Goal: Task Accomplishment & Management: Complete application form

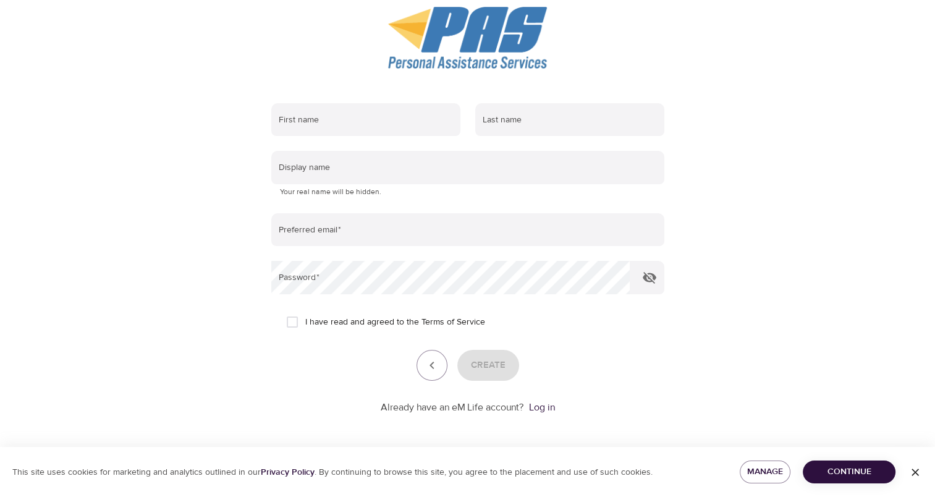
scroll to position [144, 0]
click at [379, 122] on input "text" at bounding box center [365, 119] width 189 height 33
type input "Kaylee"
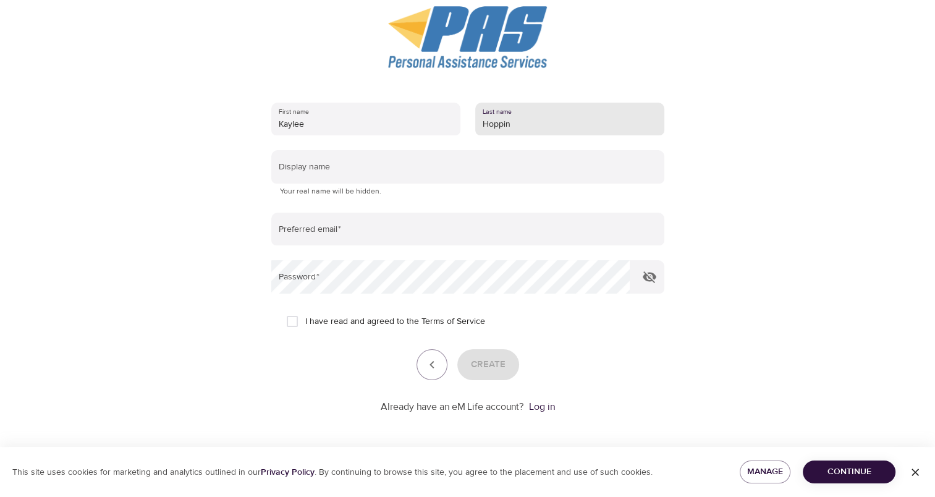
type input "Hoppin"
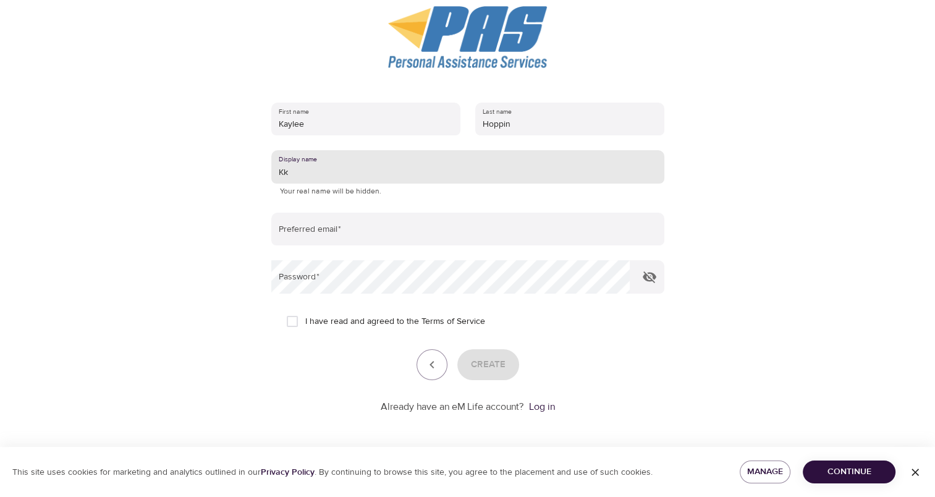
type input "K"
type input "[PERSON_NAME]"
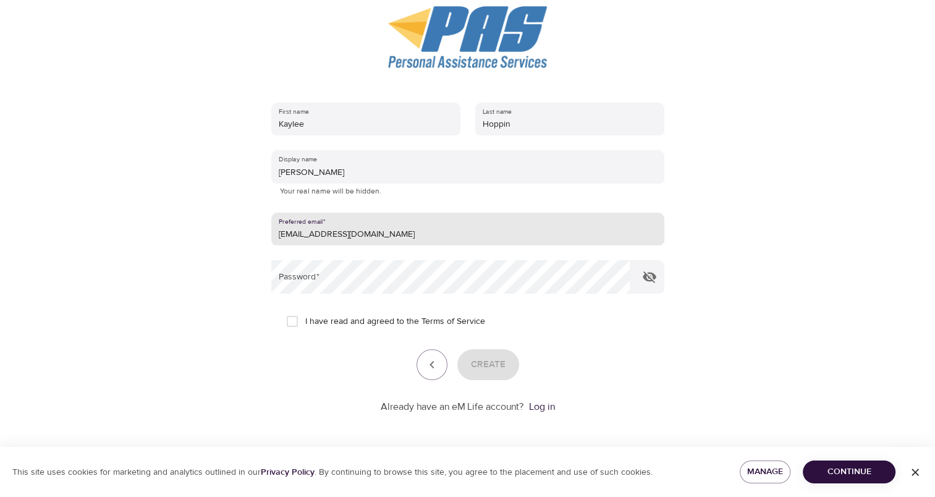
type input "[EMAIL_ADDRESS][DOMAIN_NAME]"
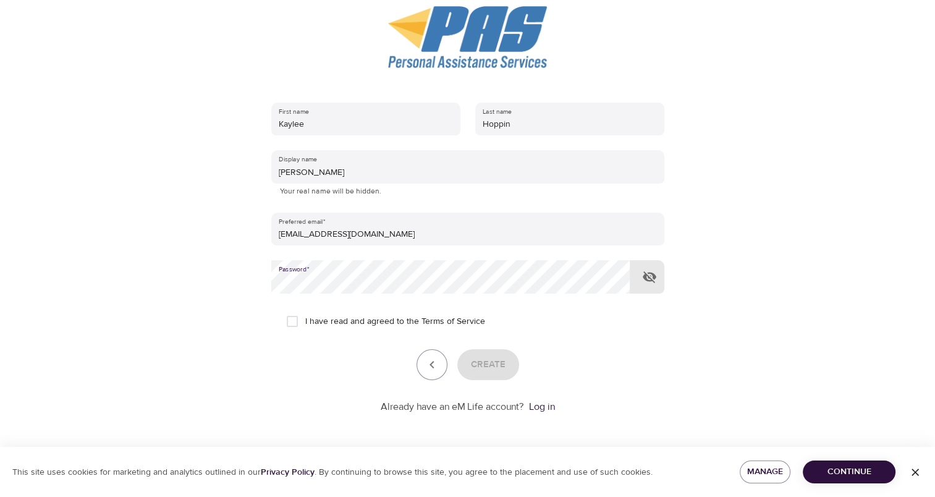
click at [294, 323] on input "I have read and agreed to the Terms of Service" at bounding box center [292, 321] width 26 height 26
checkbox input "true"
click at [504, 360] on span "Create" at bounding box center [488, 365] width 35 height 16
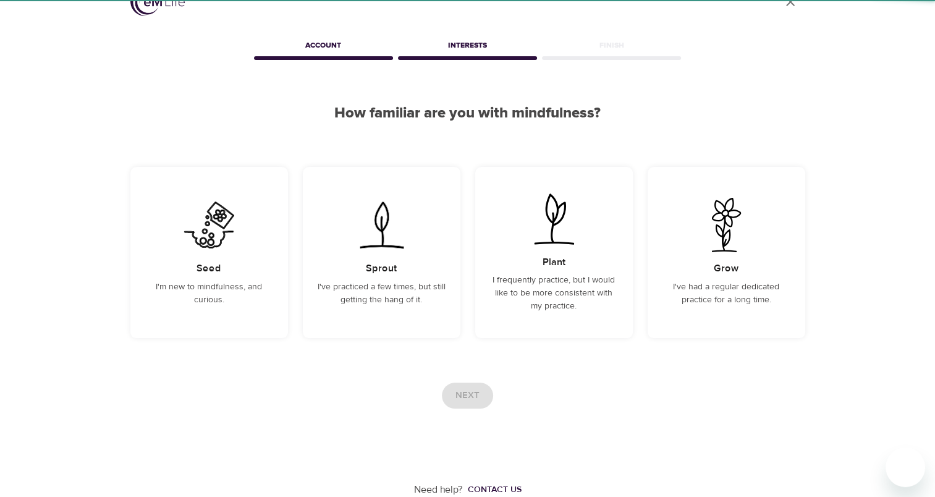
scroll to position [27, 0]
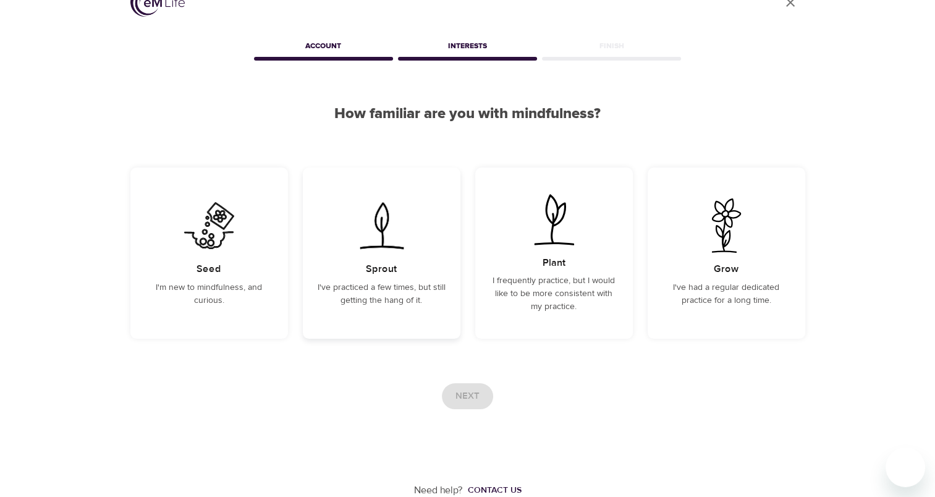
click at [431, 324] on div "Sprout I've practiced a few times, but still getting the hang of it." at bounding box center [382, 253] width 158 height 171
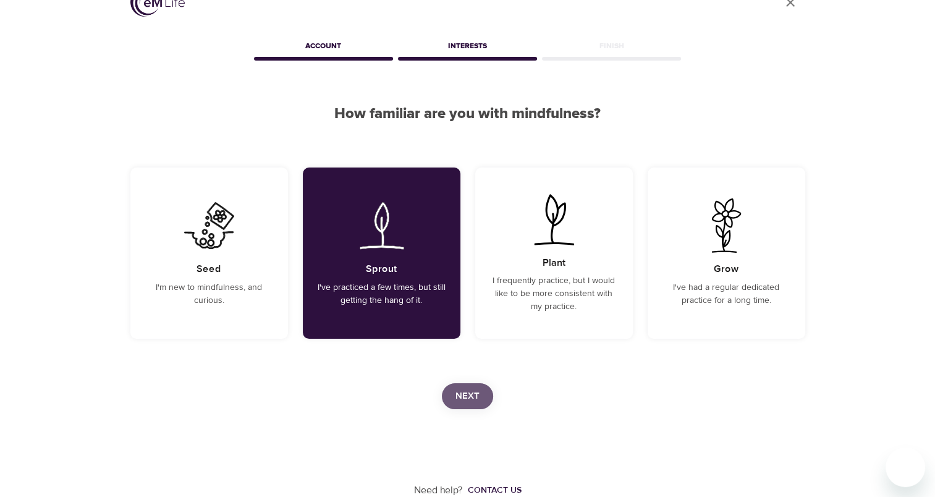
click at [478, 393] on span "Next" at bounding box center [468, 396] width 24 height 16
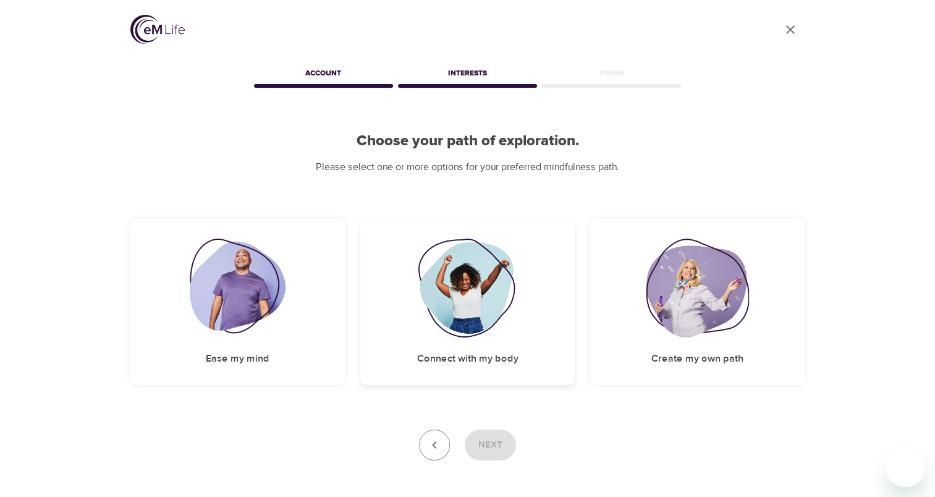
click at [433, 260] on img at bounding box center [468, 288] width 100 height 99
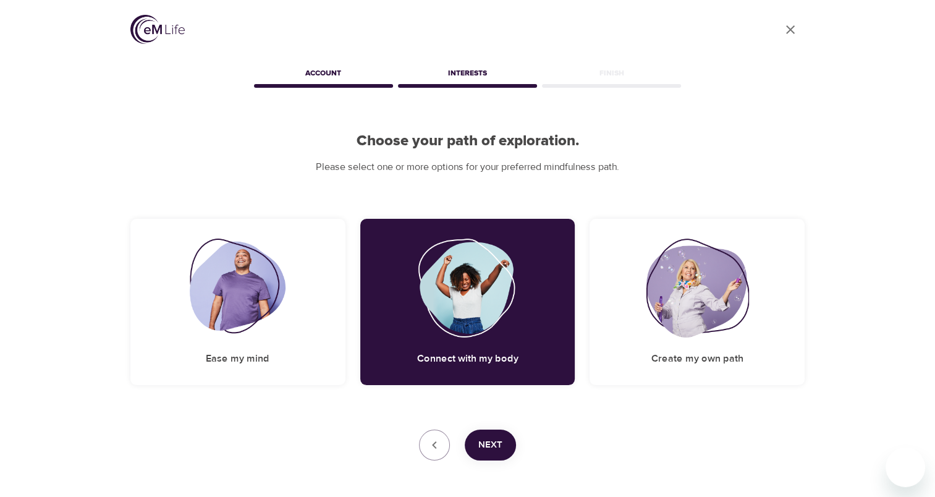
click at [490, 453] on span "Next" at bounding box center [490, 445] width 24 height 16
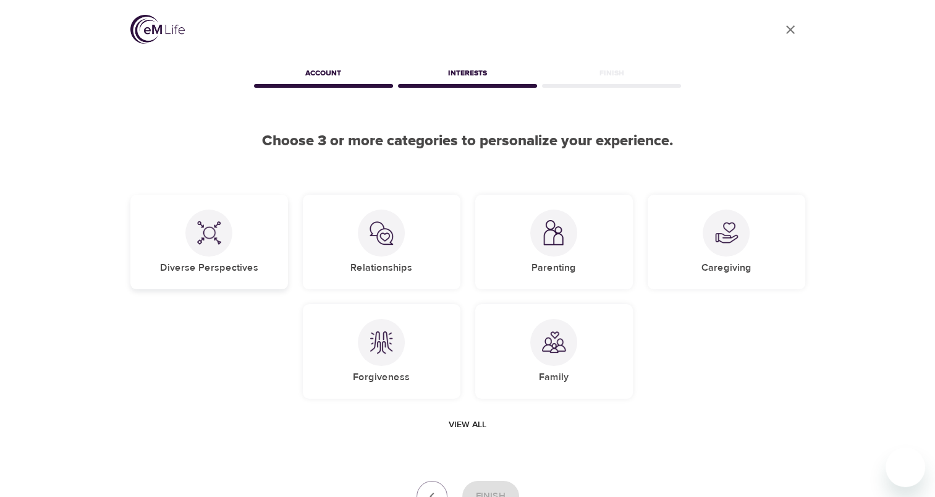
click at [269, 278] on div "Diverse Perspectives" at bounding box center [209, 242] width 158 height 95
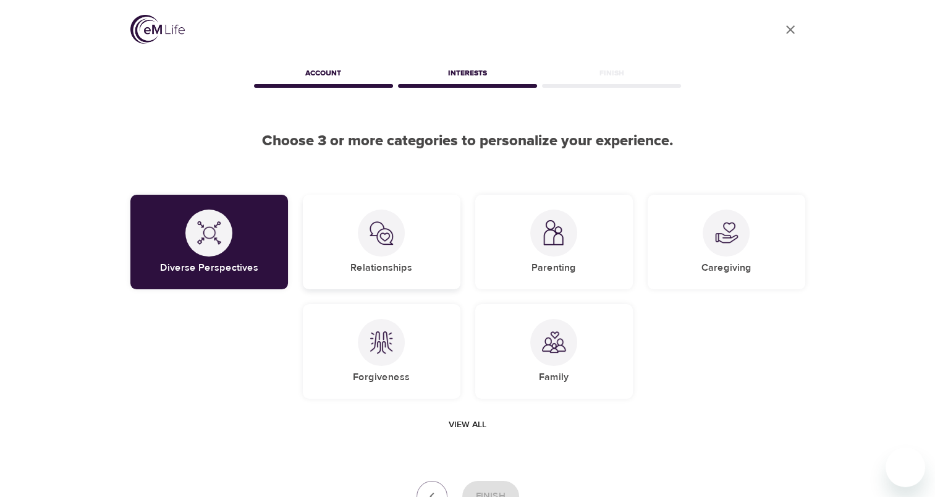
click at [412, 266] on div "Relationships" at bounding box center [382, 242] width 158 height 95
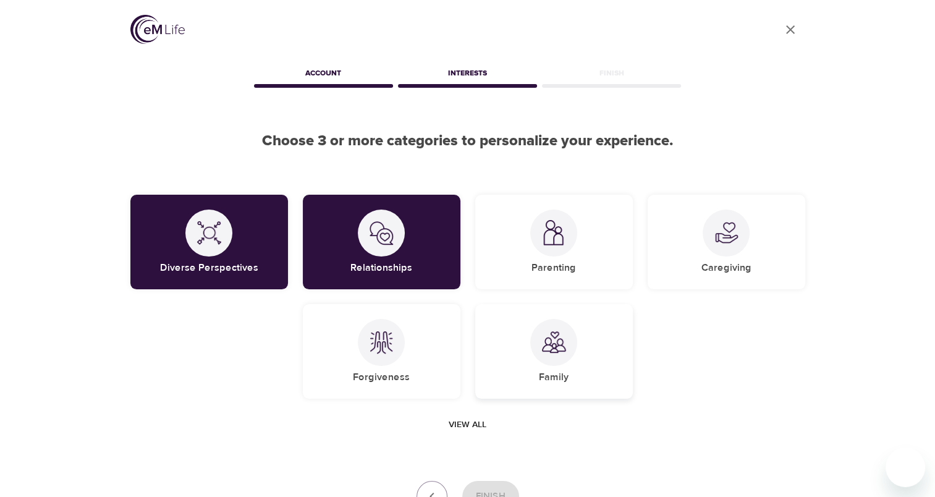
click at [556, 331] on img at bounding box center [554, 342] width 25 height 25
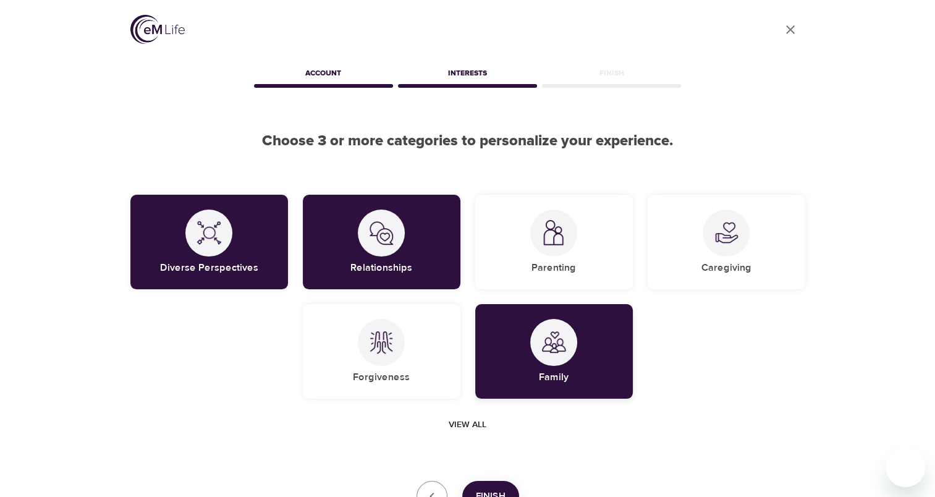
scroll to position [62, 0]
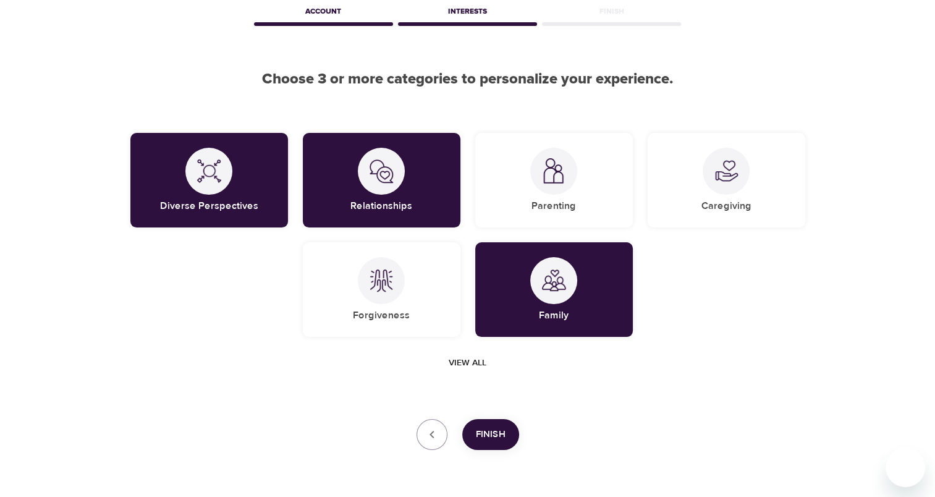
click at [488, 430] on span "Finish" at bounding box center [491, 435] width 30 height 16
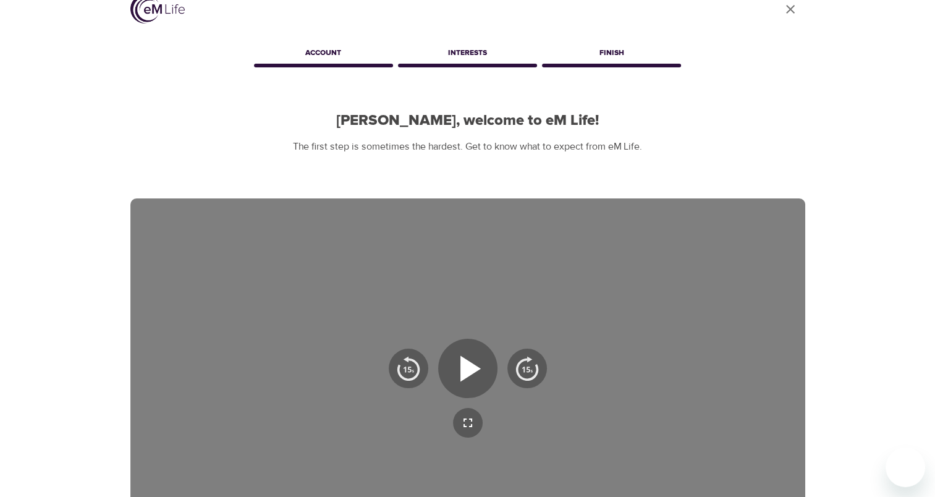
scroll to position [0, 0]
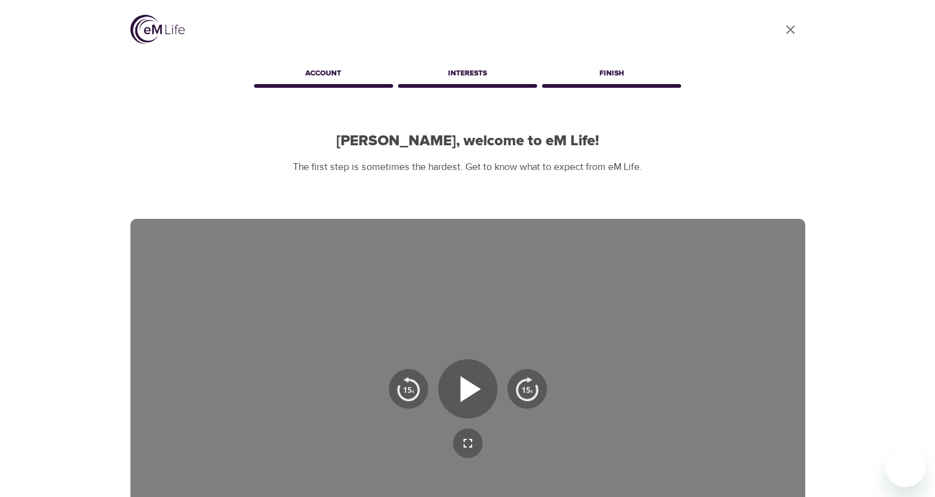
click at [868, 63] on div "User Profile Account Interests [PERSON_NAME], welcome to eM Life! The first ste…" at bounding box center [467, 381] width 935 height 762
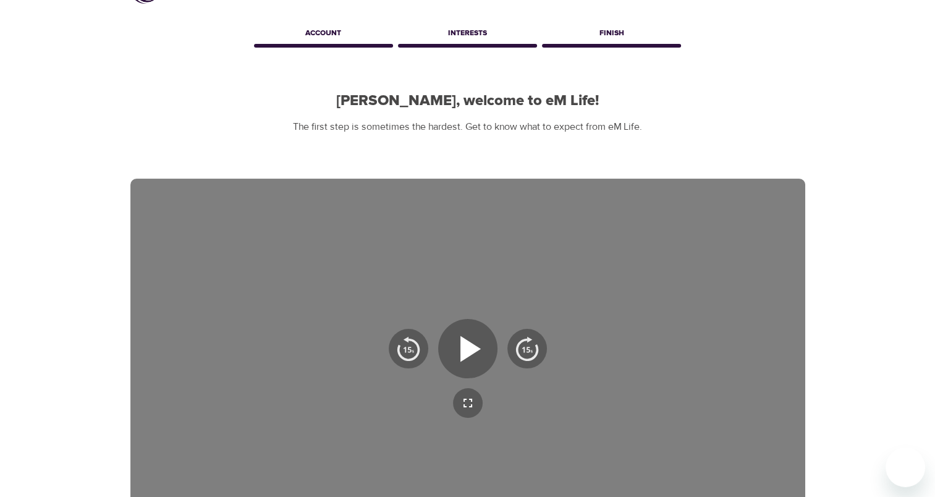
scroll to position [62, 0]
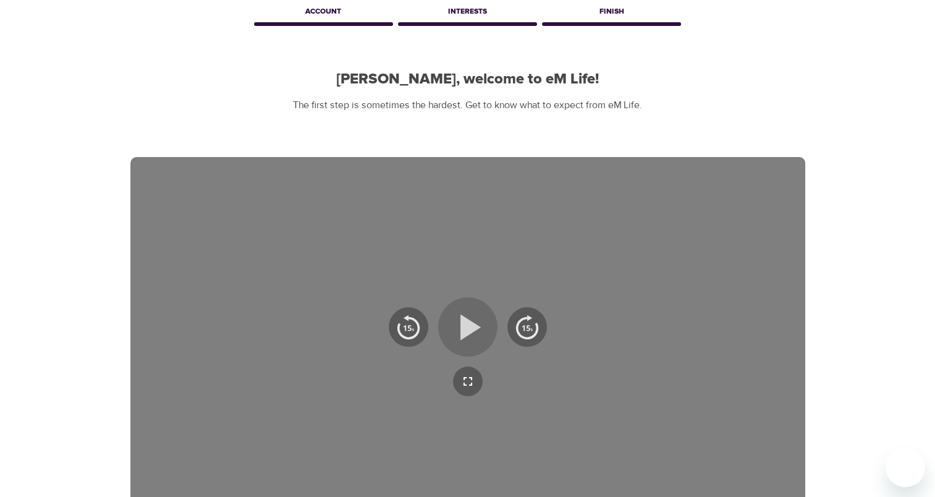
click at [464, 320] on icon "button" at bounding box center [471, 327] width 20 height 26
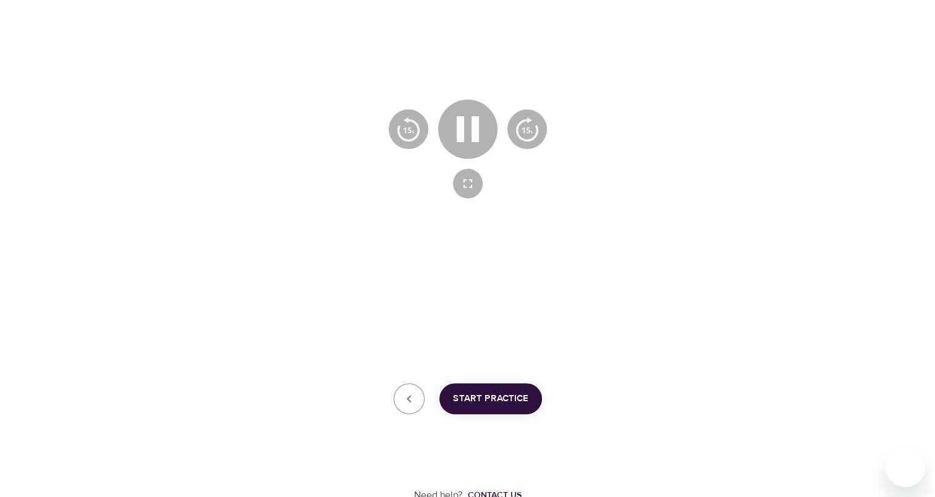
scroll to position [265, 0]
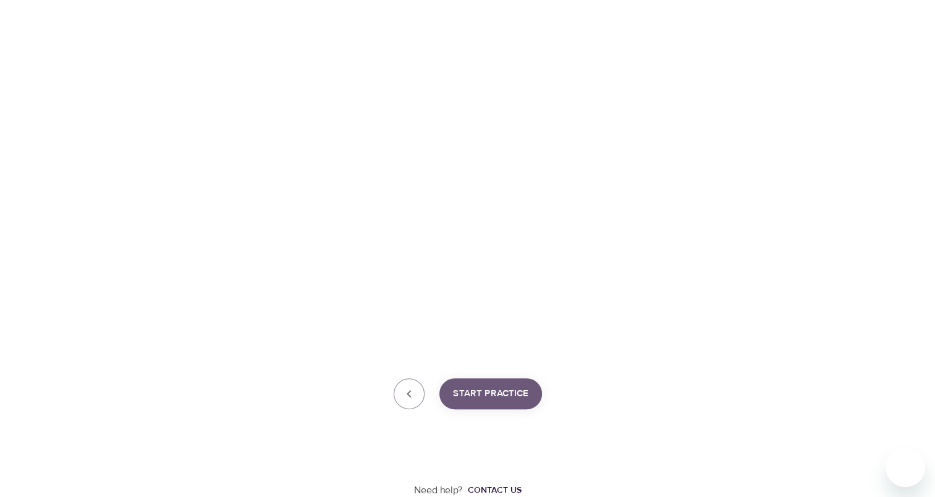
click at [520, 383] on button "Start Practice" at bounding box center [491, 393] width 103 height 31
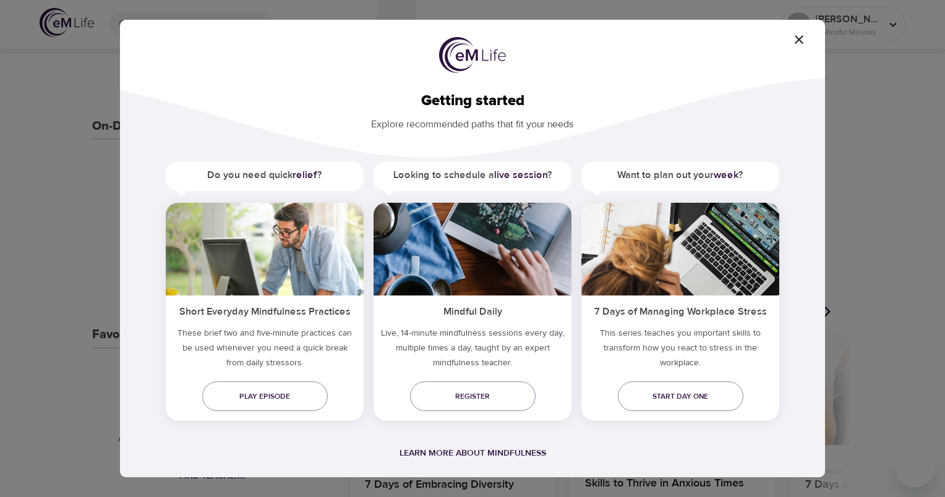
click at [807, 40] on span "button" at bounding box center [799, 39] width 30 height 15
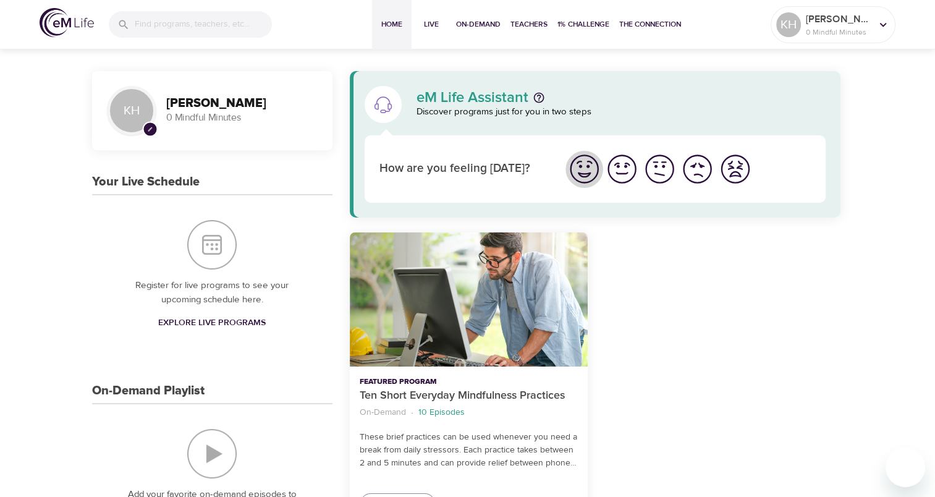
click at [591, 172] on img "I'm feeling great" at bounding box center [584, 169] width 34 height 34
